Goal: Task Accomplishment & Management: Complete application form

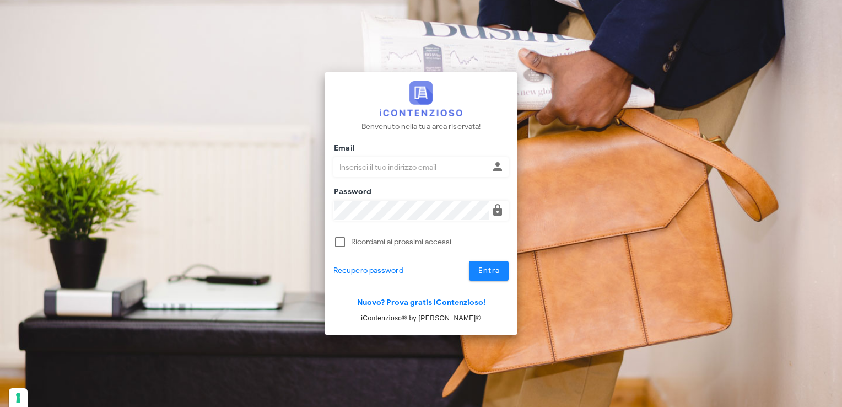
type input "avvocatobrunomaviglia@gmail.com"
click at [478, 269] on span "Entra" at bounding box center [489, 270] width 23 height 9
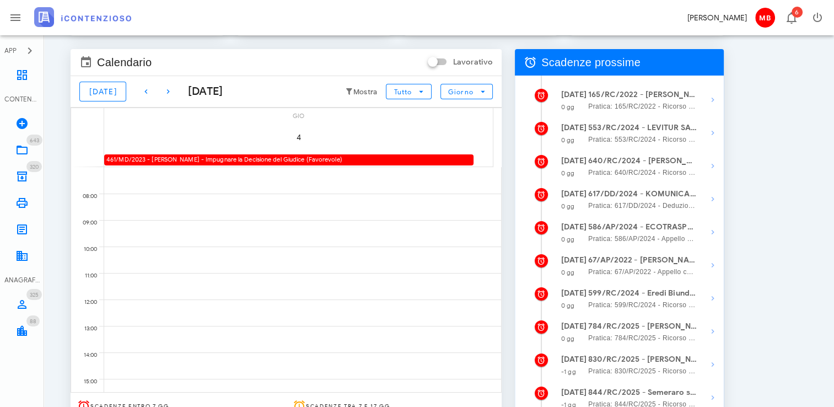
scroll to position [110, 0]
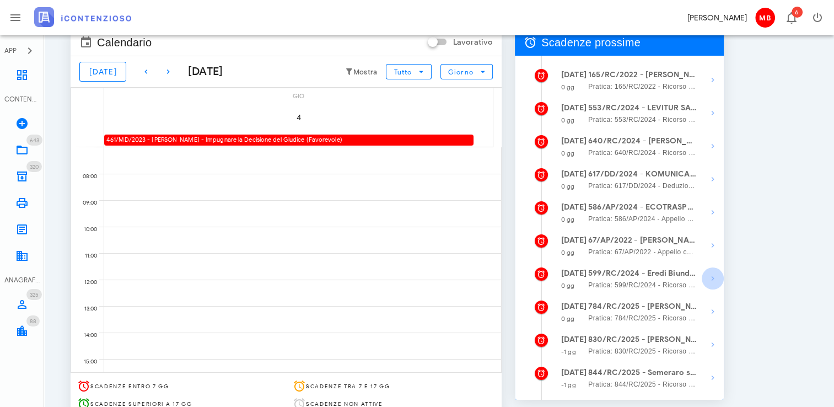
click at [712, 280] on icon "button" at bounding box center [712, 278] width 13 height 13
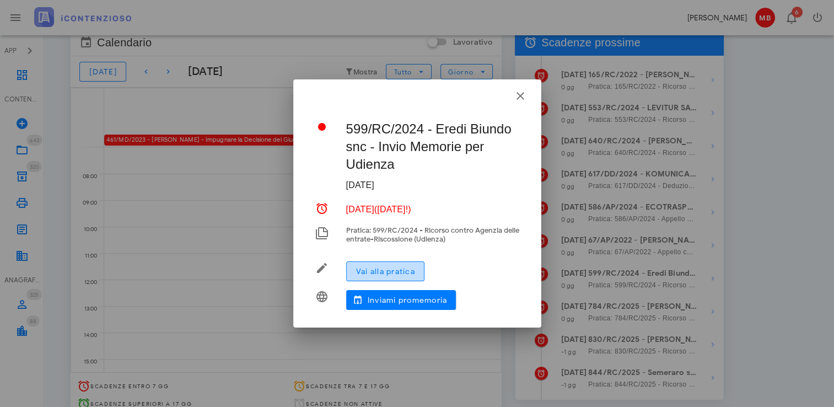
click at [397, 265] on button "Vai alla pratica" at bounding box center [385, 271] width 78 height 20
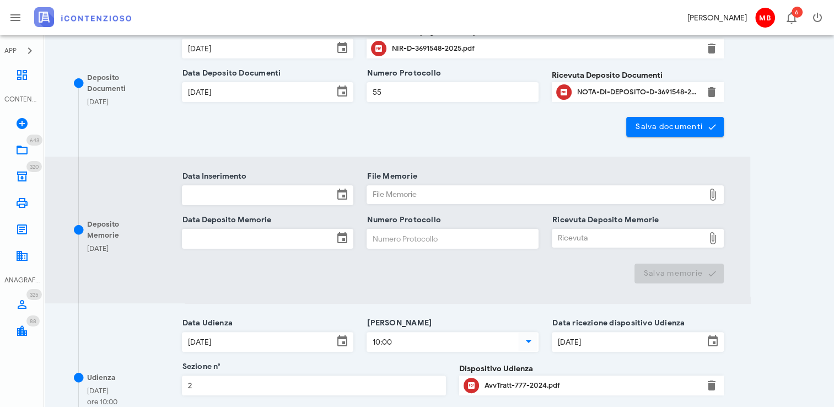
scroll to position [220, 0]
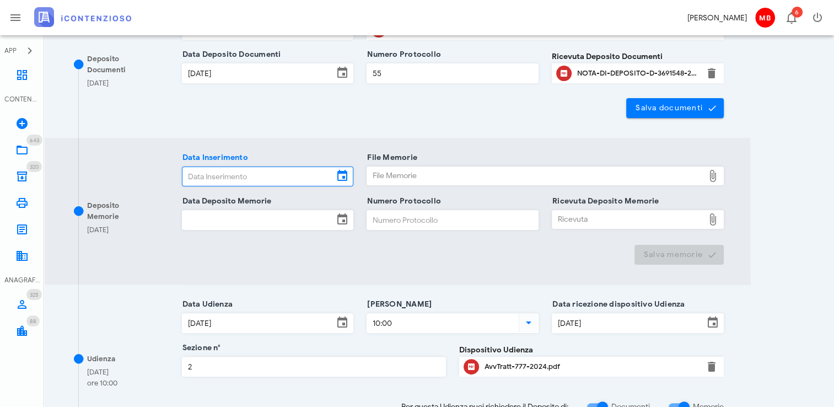
click at [210, 173] on input "Data Inserimento" at bounding box center [258, 176] width 152 height 19
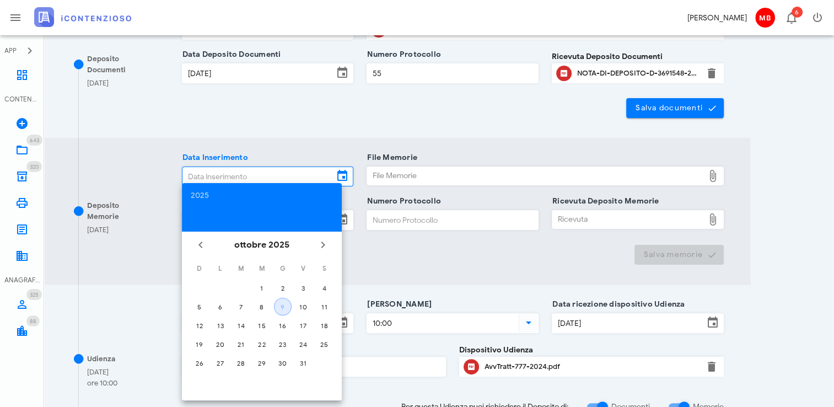
click at [289, 303] on div "9" at bounding box center [282, 307] width 17 height 8
type input "09/10/2025"
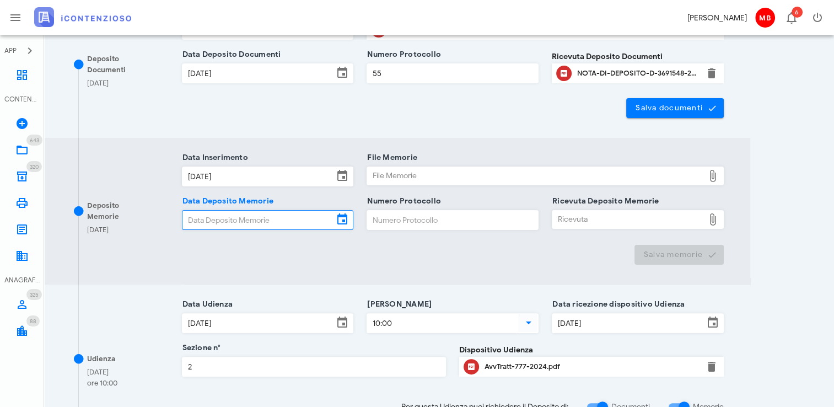
click at [227, 218] on input "Data Deposito Memorie" at bounding box center [258, 220] width 152 height 19
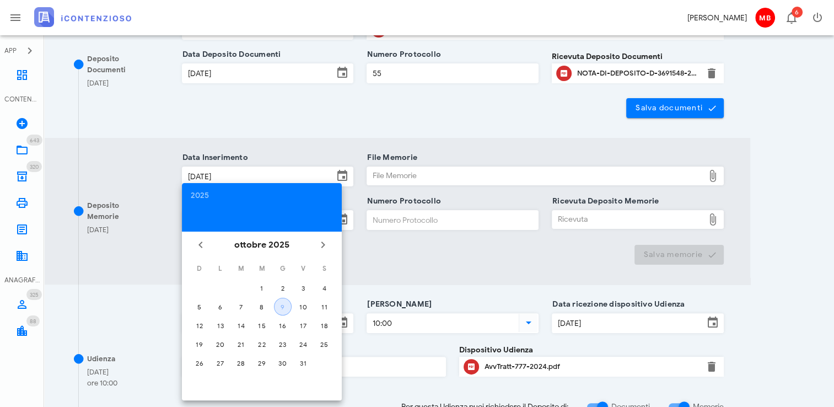
click at [284, 306] on div "9" at bounding box center [282, 307] width 17 height 8
type input "[DATE]"
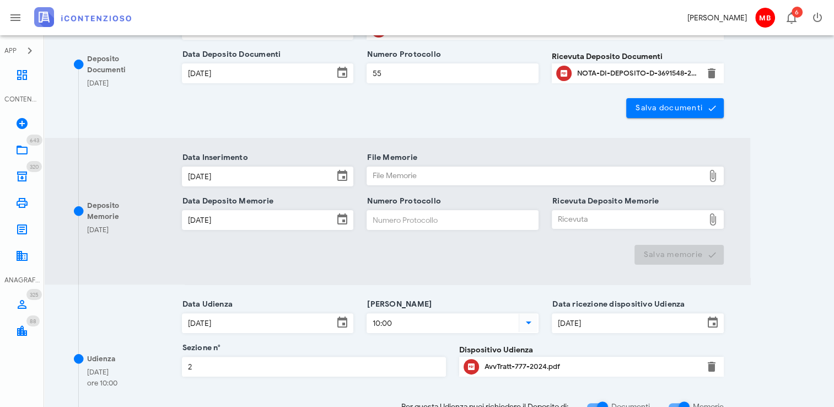
click at [400, 221] on input "Numero Protocollo" at bounding box center [452, 220] width 171 height 19
type input "ww"
click at [377, 171] on div "File Memorie" at bounding box center [535, 176] width 337 height 18
type input "C:\fakepath\memorie_eredibiundo.pdf"
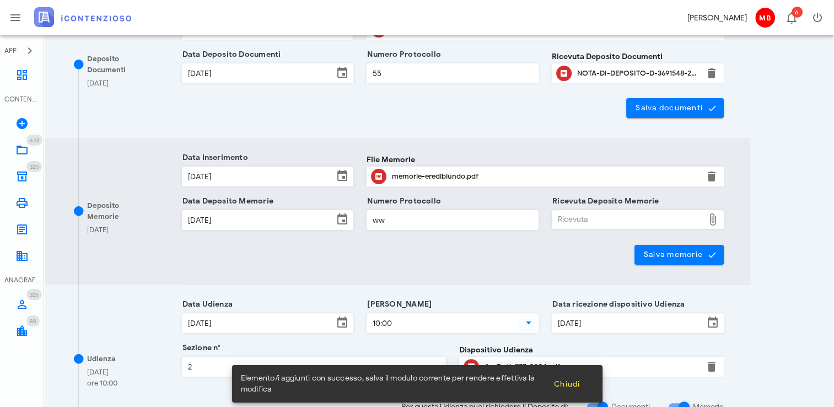
click at [566, 224] on div "Ricevuta" at bounding box center [628, 220] width 152 height 18
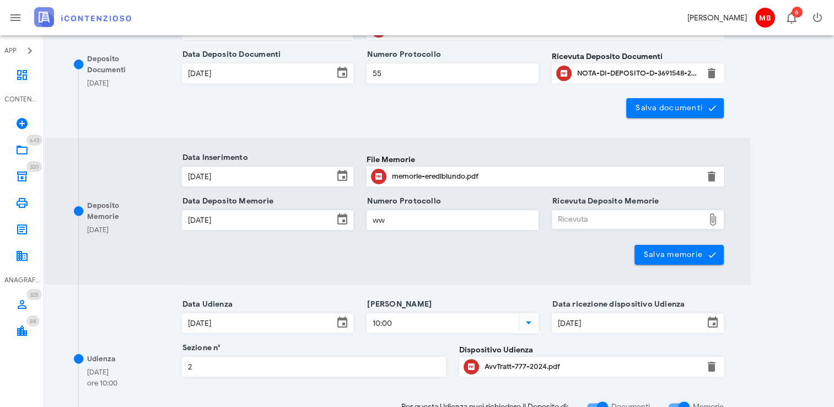
type input "C:\fakepath\NIR_D-3715358-2025.pdf"
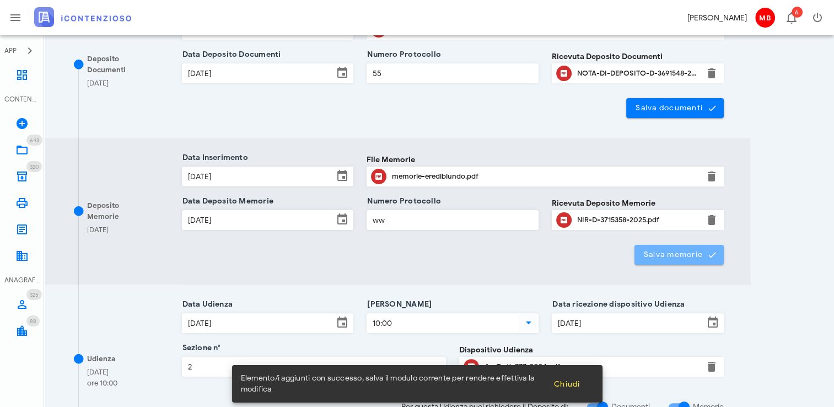
click at [657, 255] on span "Salva memorie" at bounding box center [679, 255] width 72 height 10
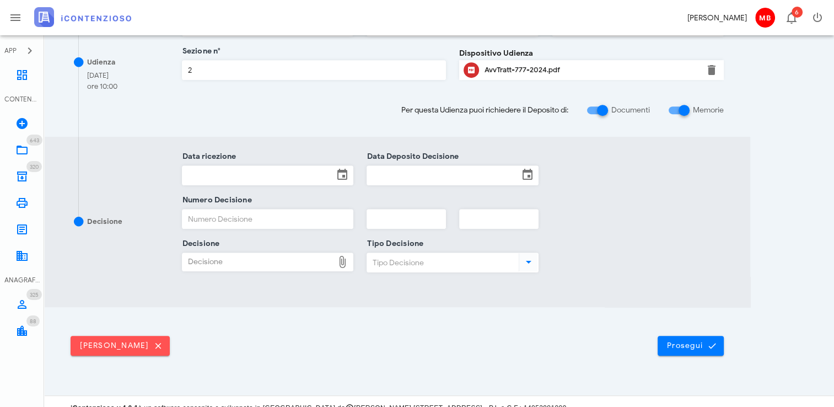
scroll to position [529, 0]
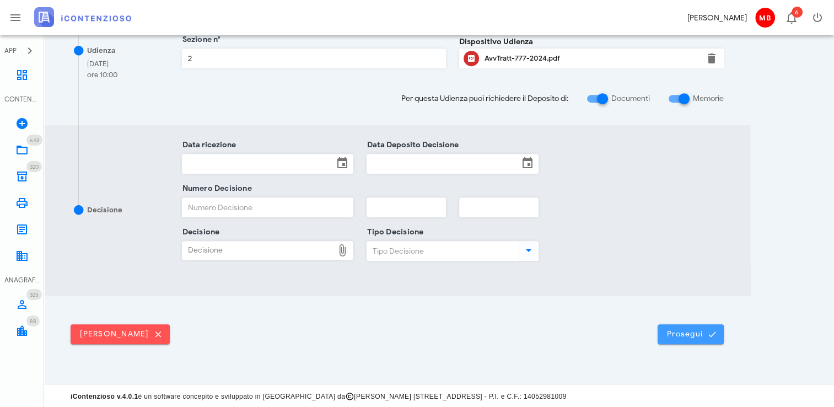
click at [680, 333] on span "Prosegui" at bounding box center [690, 334] width 49 height 10
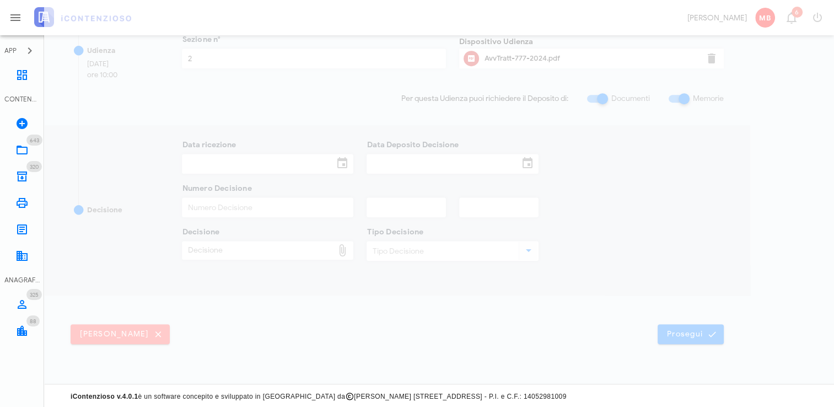
scroll to position [0, 0]
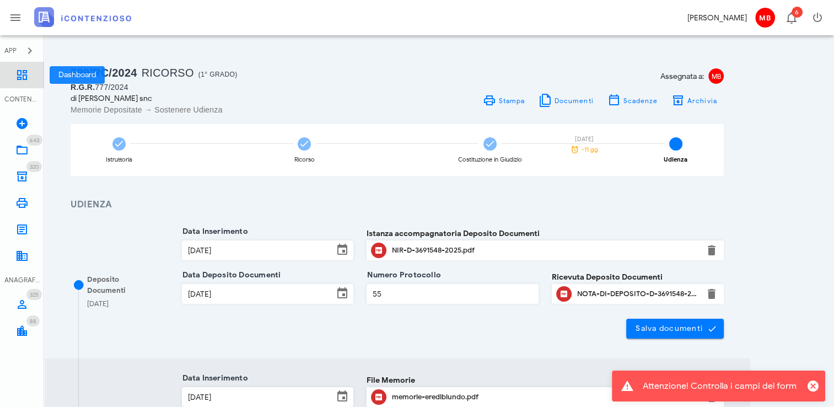
click at [20, 80] on icon at bounding box center [21, 74] width 13 height 13
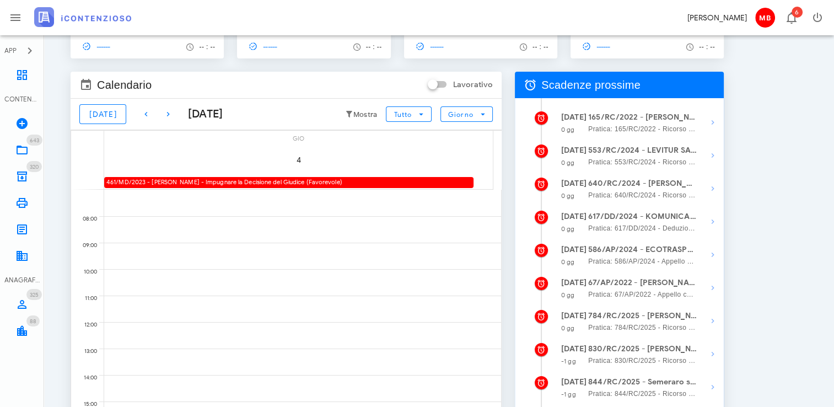
scroll to position [55, 0]
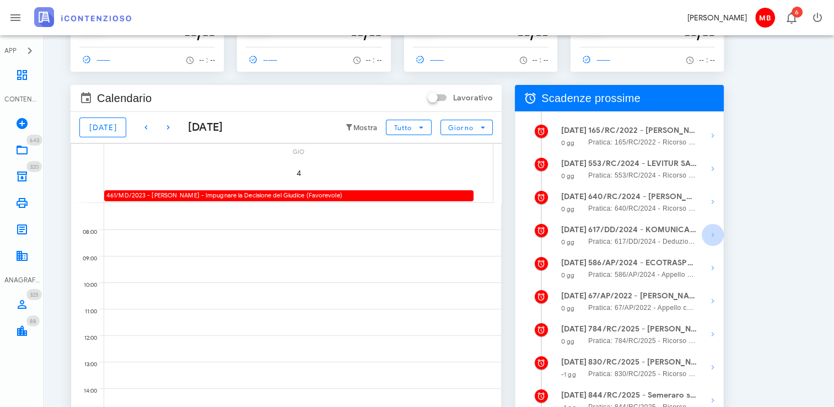
click at [714, 236] on icon "button" at bounding box center [712, 234] width 13 height 13
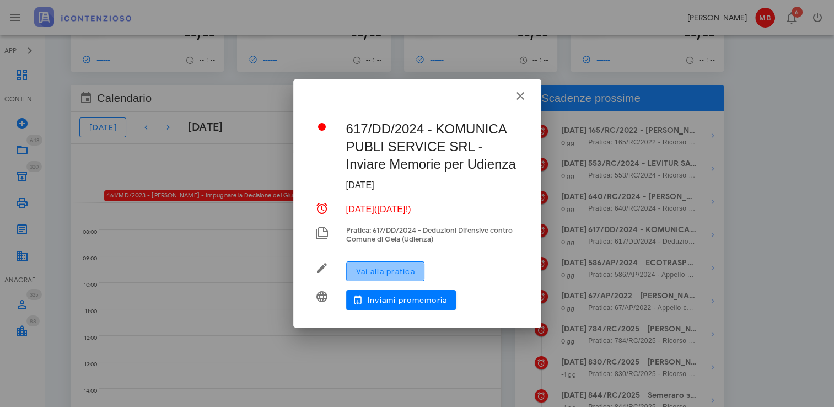
click at [414, 268] on span "Vai alla pratica" at bounding box center [385, 271] width 60 height 9
